Goal: Task Accomplishment & Management: Use online tool/utility

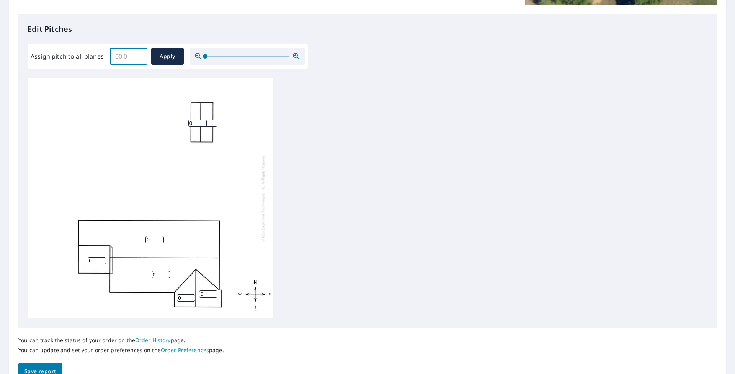
click at [130, 62] on input "Assign pitch to all planes" at bounding box center [129, 56] width 38 height 21
type input "4"
click at [160, 54] on span "Apply" at bounding box center [167, 57] width 20 height 10
type input "4"
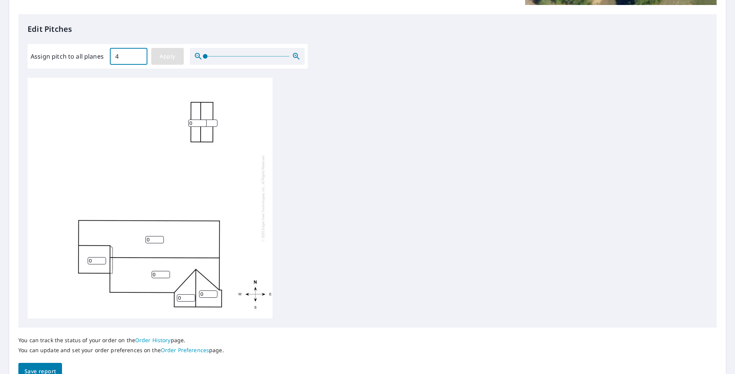
type input "4"
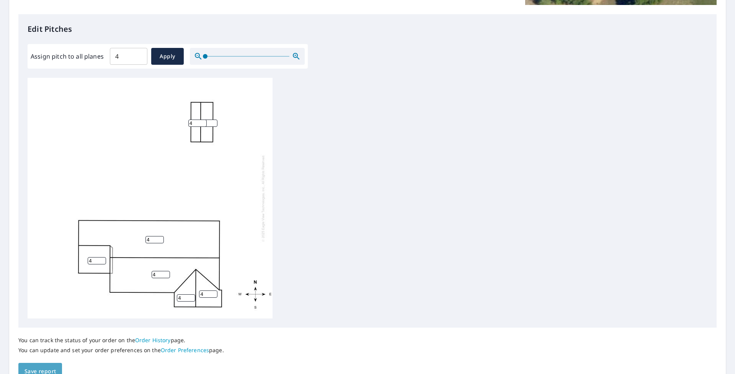
click at [43, 324] on span "Save report" at bounding box center [40, 371] width 31 height 10
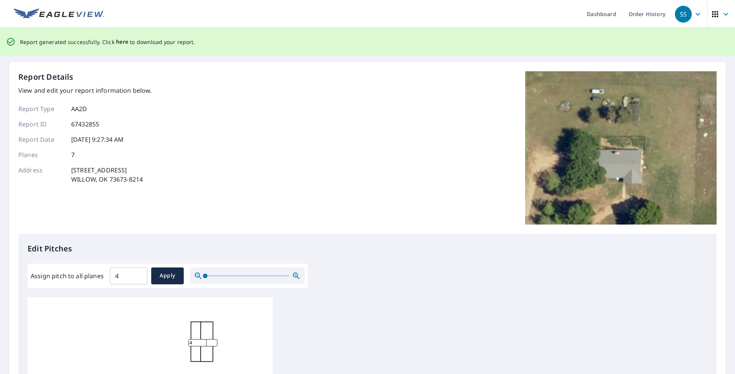
click at [118, 41] on span "here" at bounding box center [122, 42] width 13 height 10
